Goal: Obtain resource: Obtain resource

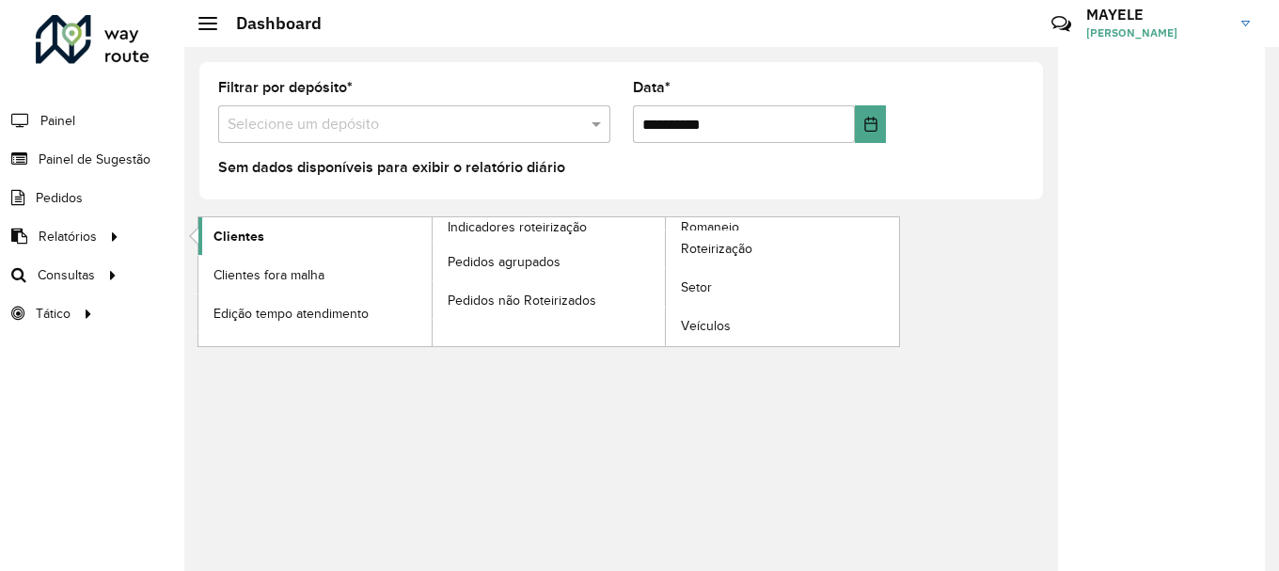
click at [214, 225] on link "Clientes" at bounding box center [314, 236] width 233 height 38
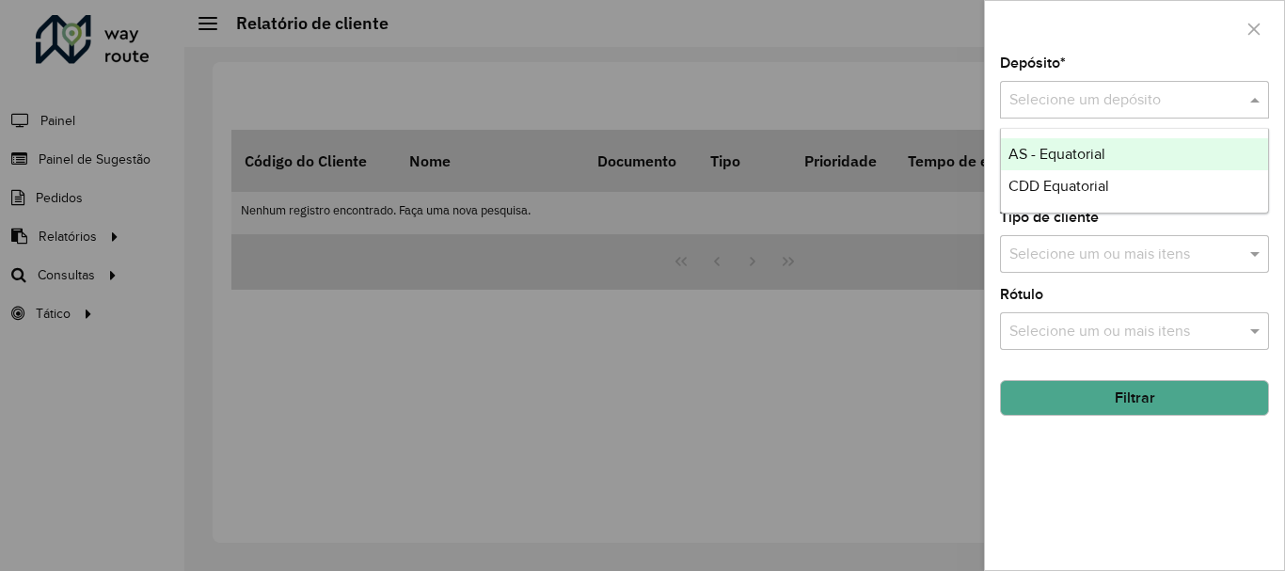
click at [1092, 89] on input "text" at bounding box center [1115, 100] width 213 height 23
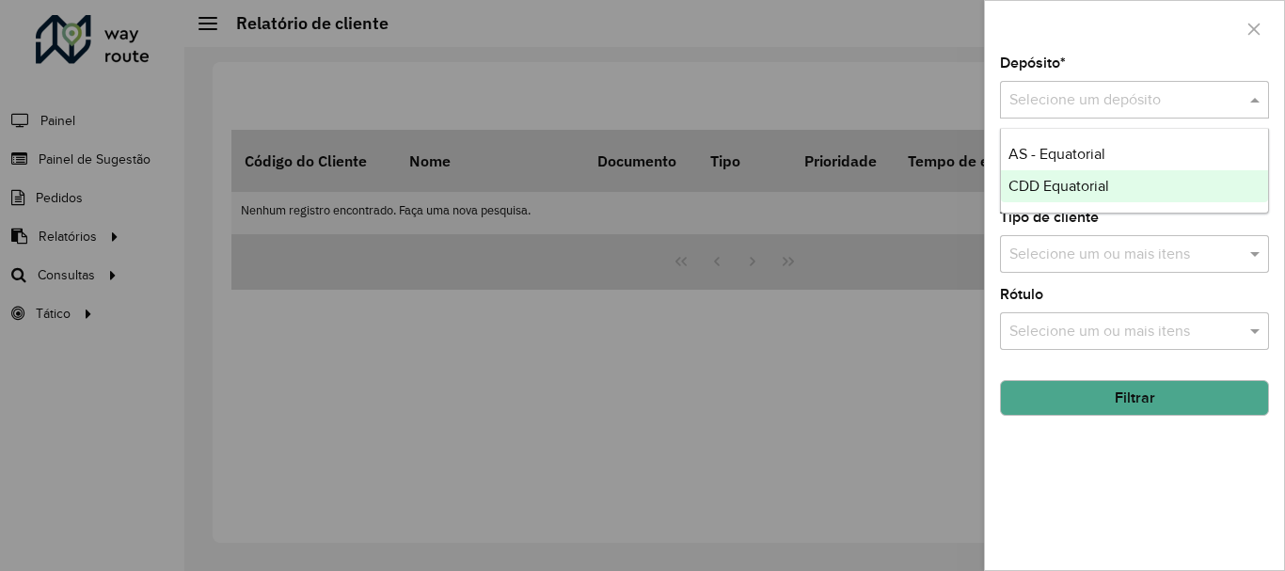
click at [1088, 182] on span "CDD Equatorial" at bounding box center [1058, 186] width 101 height 16
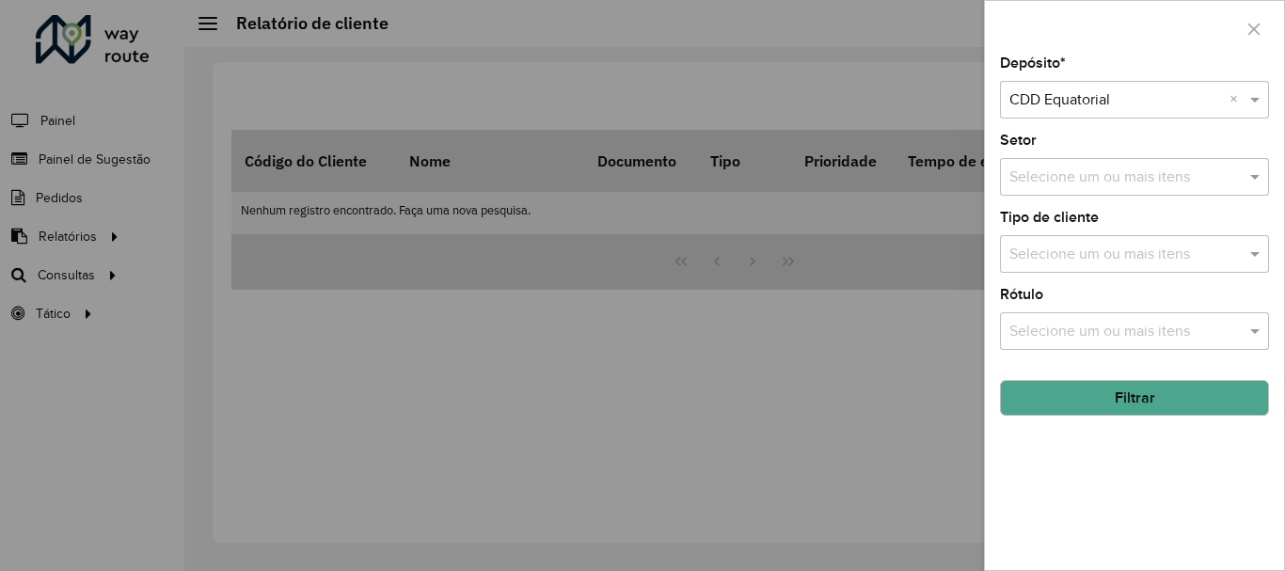
click at [1137, 407] on button "Filtrar" at bounding box center [1134, 398] width 269 height 36
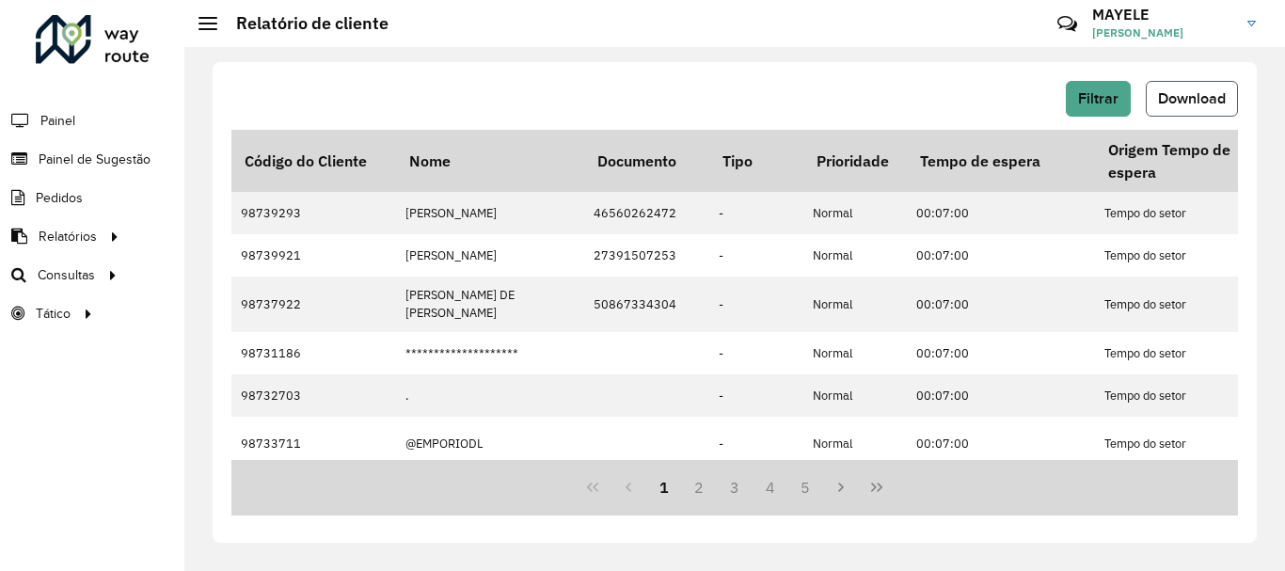
click at [1230, 98] on button "Download" at bounding box center [1192, 99] width 92 height 36
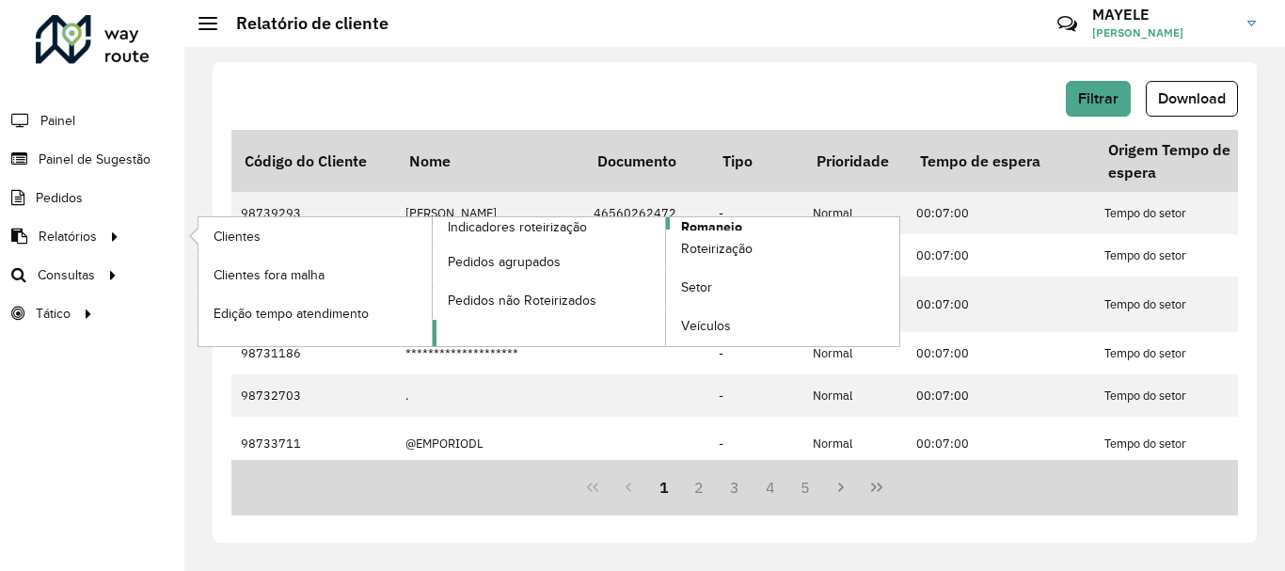
click at [708, 219] on span "Romaneio" at bounding box center [711, 227] width 61 height 20
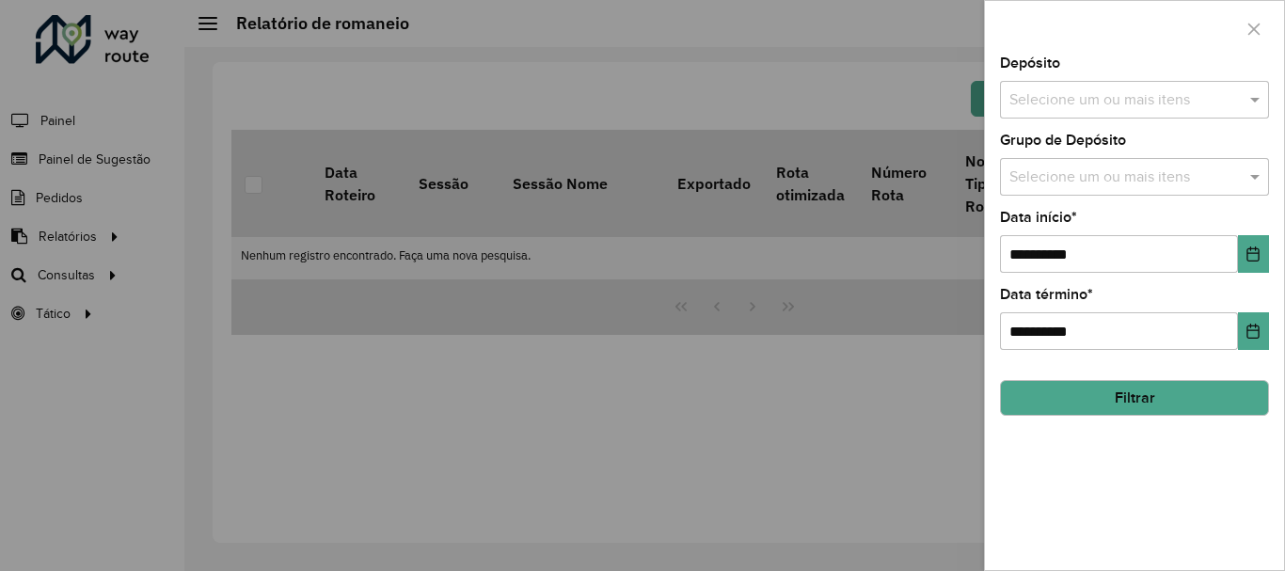
click at [1150, 85] on div "Selecione um ou mais itens" at bounding box center [1134, 100] width 269 height 38
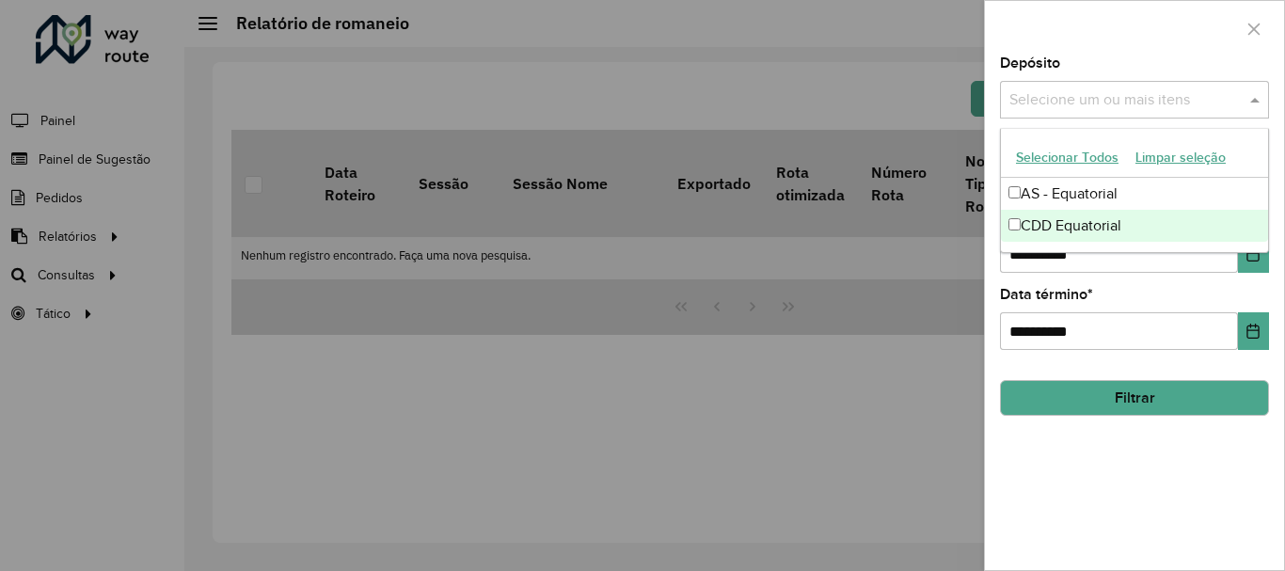
click at [1073, 230] on div "CDD Equatorial" at bounding box center [1134, 226] width 267 height 32
click at [1244, 262] on button "Choose Date" at bounding box center [1253, 254] width 31 height 38
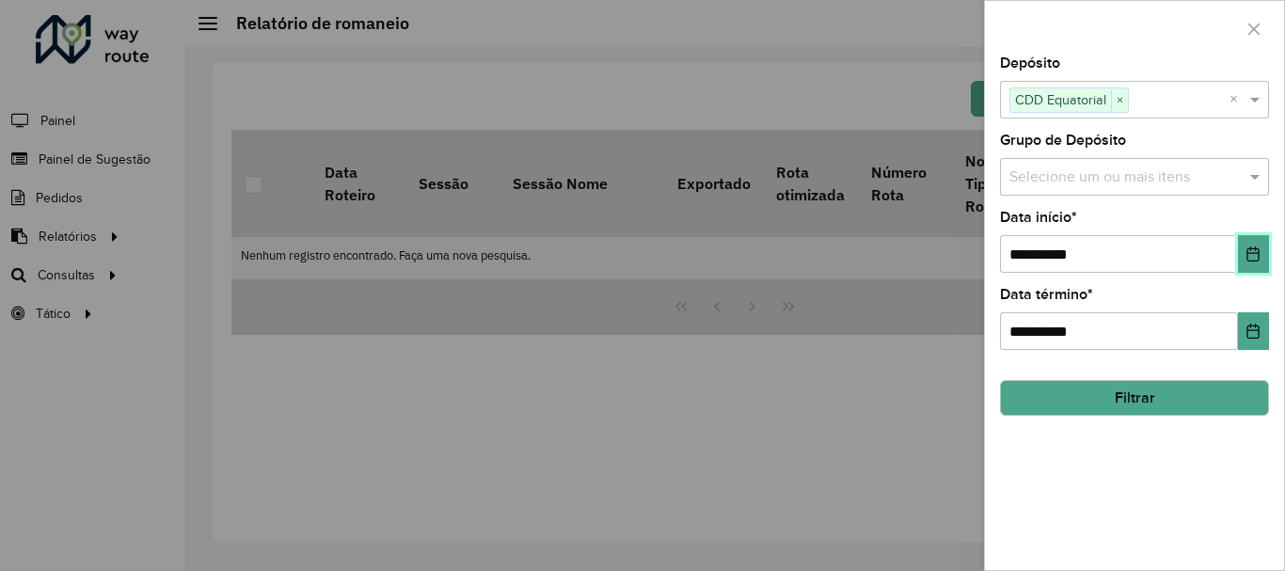
click at [1240, 258] on button "Choose Date" at bounding box center [1253, 254] width 31 height 38
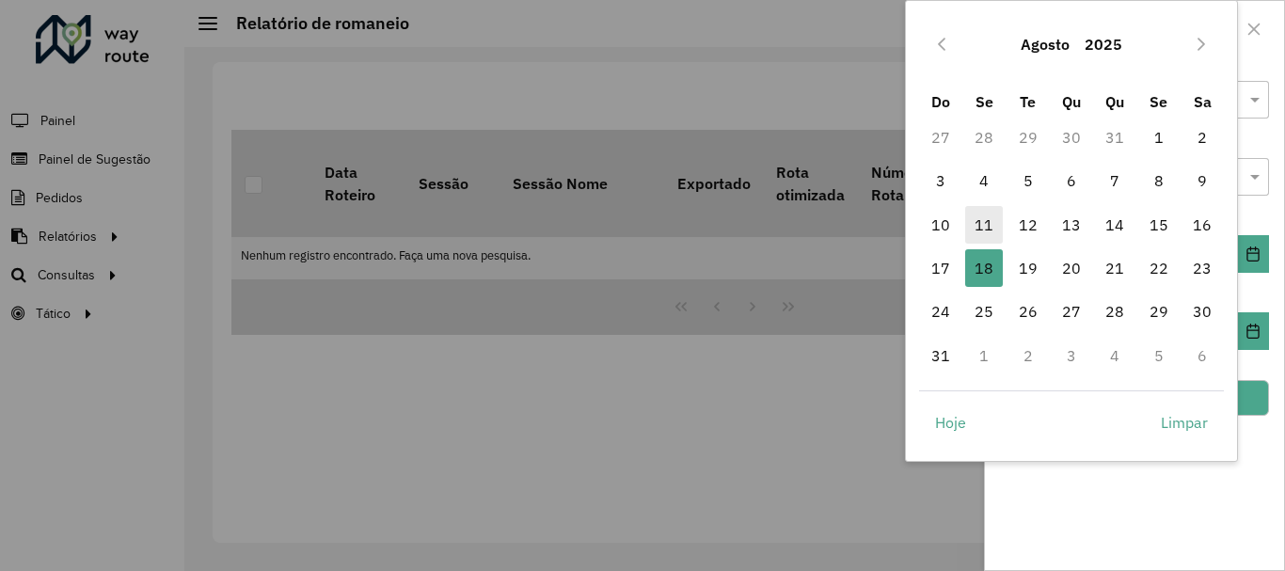
click at [997, 228] on span "11" at bounding box center [984, 225] width 38 height 38
type input "**********"
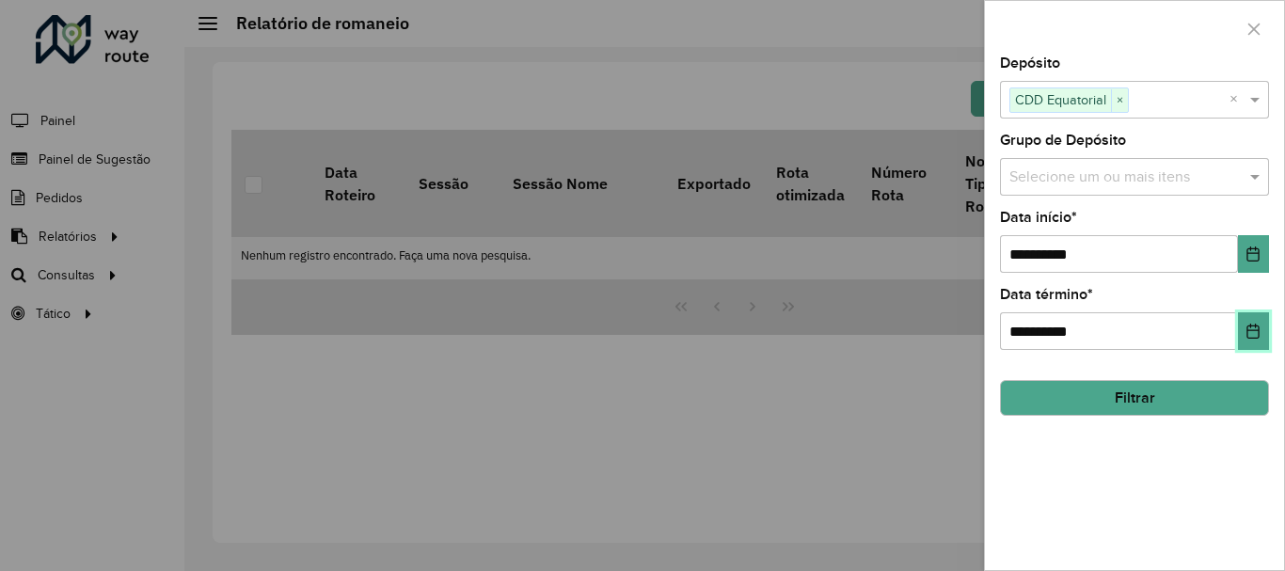
click at [1254, 336] on icon "Choose Date" at bounding box center [1252, 331] width 15 height 15
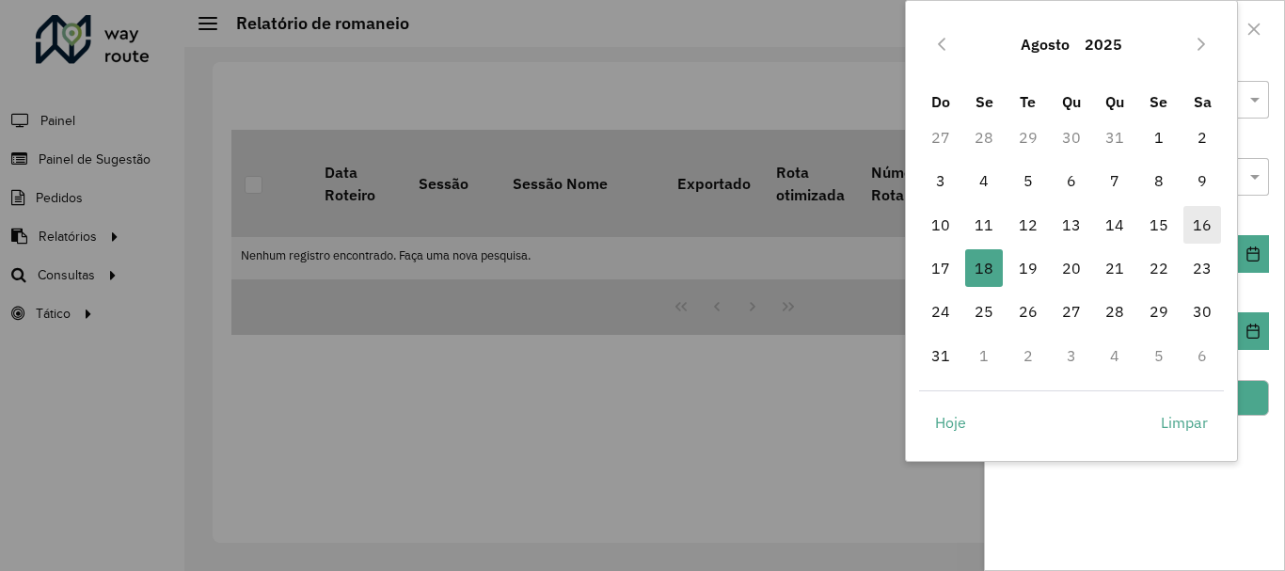
click at [1193, 224] on span "16" at bounding box center [1202, 225] width 38 height 38
type input "**********"
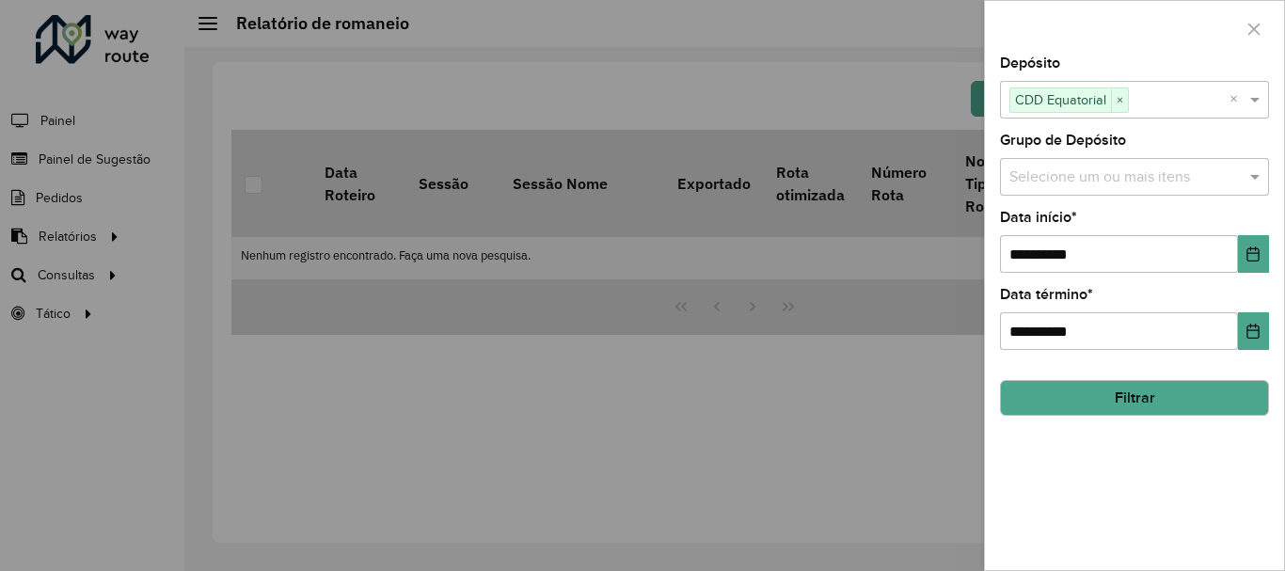
click at [1233, 369] on hb-field-button "Filtrar" at bounding box center [1134, 390] width 269 height 51
click at [1237, 390] on button "Filtrar" at bounding box center [1134, 398] width 269 height 36
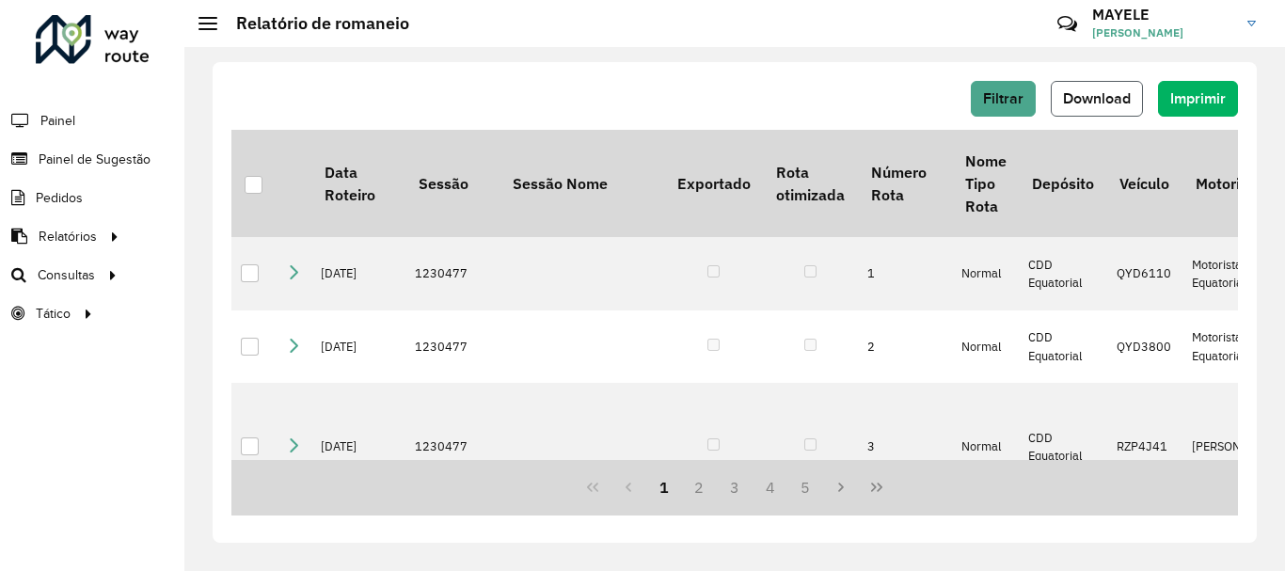
click at [1132, 87] on button "Download" at bounding box center [1097, 99] width 92 height 36
